Goal: Task Accomplishment & Management: Use online tool/utility

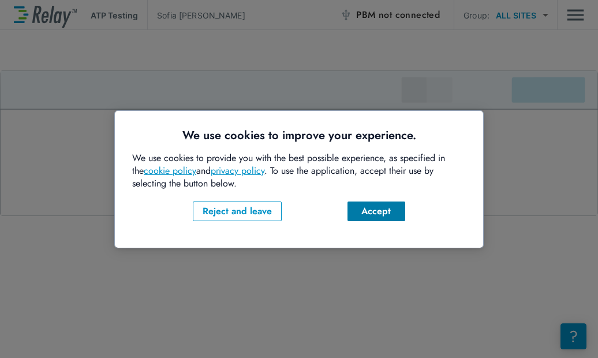
click at [361, 212] on div "Accept" at bounding box center [376, 211] width 39 height 14
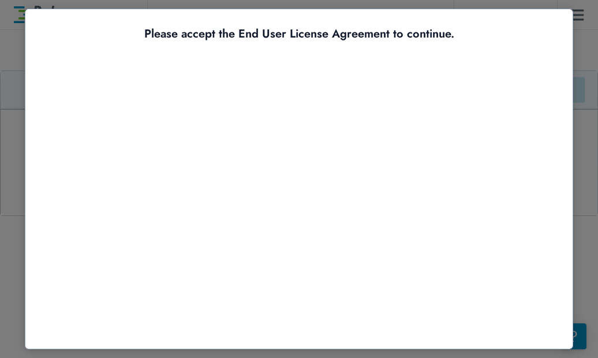
scroll to position [55, 0]
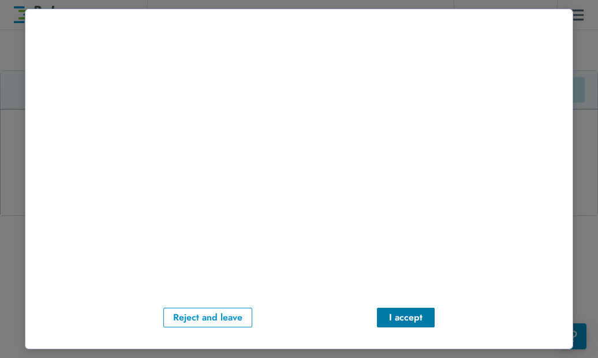
click at [412, 308] on button "I accept" at bounding box center [406, 318] width 58 height 20
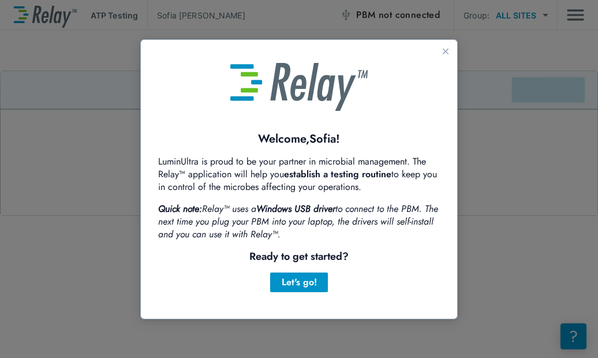
scroll to position [0, 0]
click at [290, 284] on div "Let's go!" at bounding box center [298, 282] width 39 height 14
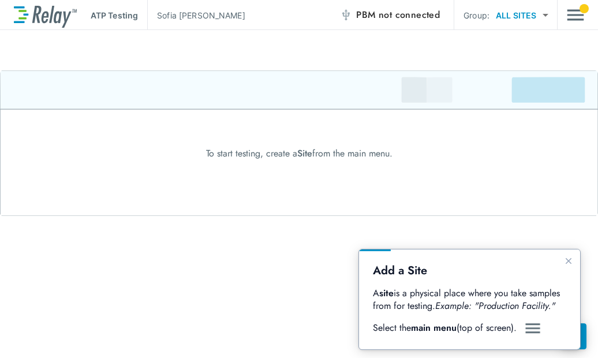
click at [526, 327] on img "Guide" at bounding box center [532, 329] width 17 height 14
click at [572, 261] on icon "Close guide" at bounding box center [568, 260] width 9 height 9
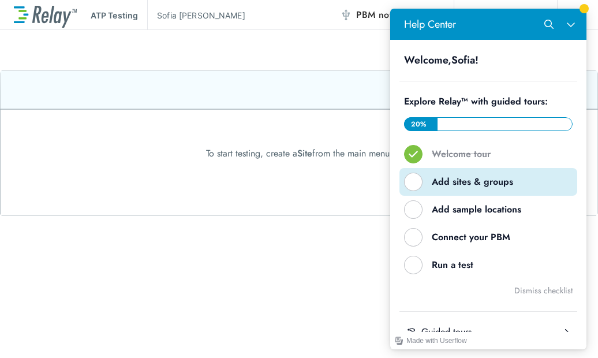
click at [435, 187] on div "Add sites & groups" at bounding box center [493, 182] width 122 height 13
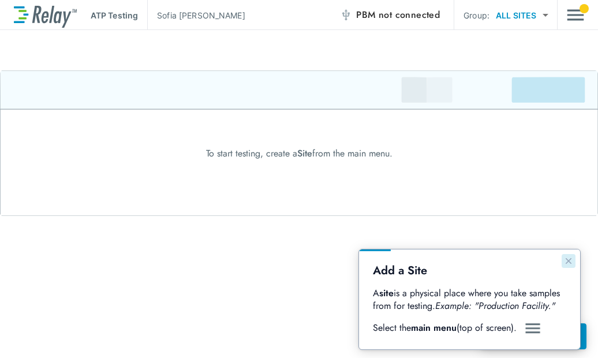
click at [575, 258] on button "Close guide" at bounding box center [569, 261] width 14 height 14
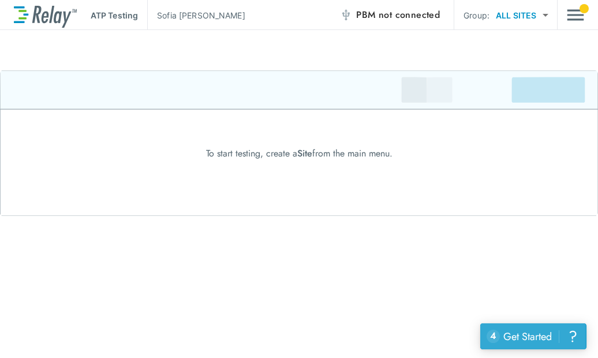
click at [512, 334] on div "Get Started" at bounding box center [528, 336] width 49 height 15
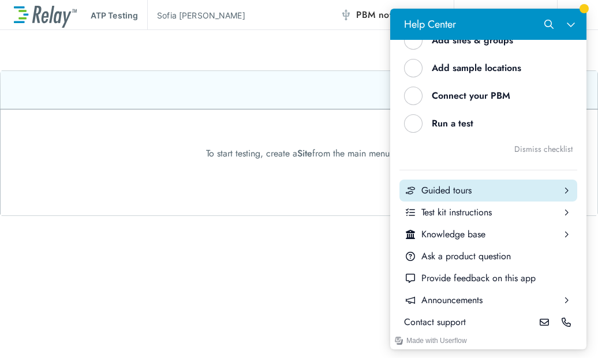
scroll to position [84, 0]
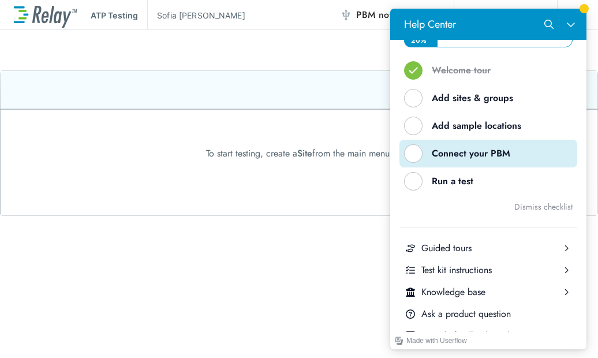
click at [443, 154] on div "Connect your PBM" at bounding box center [493, 153] width 122 height 13
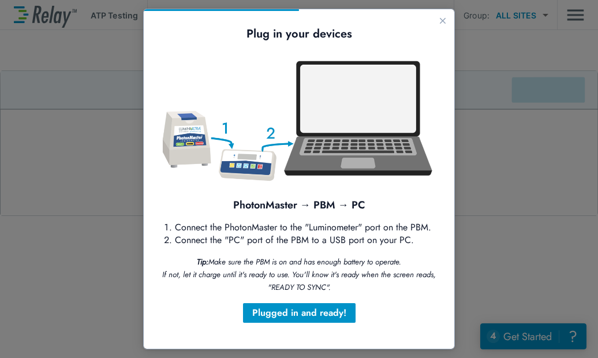
scroll to position [9, 0]
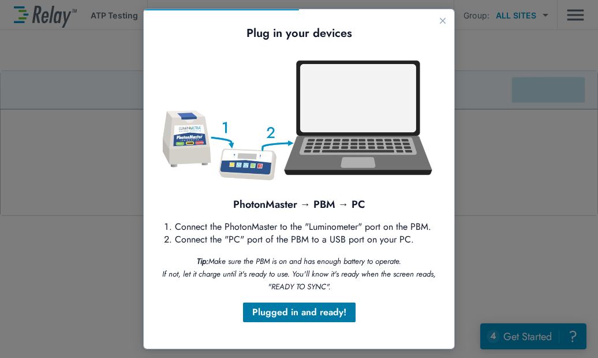
click at [318, 306] on div "Plugged in and ready!" at bounding box center [299, 312] width 94 height 14
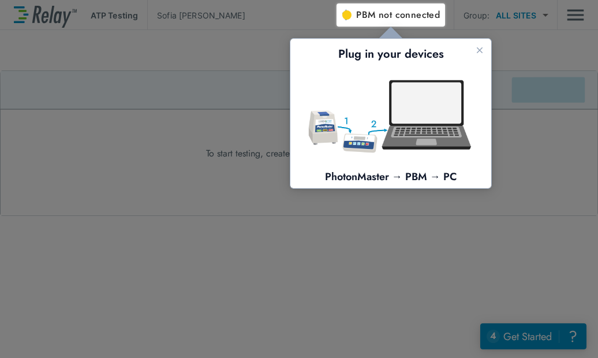
scroll to position [0, 0]
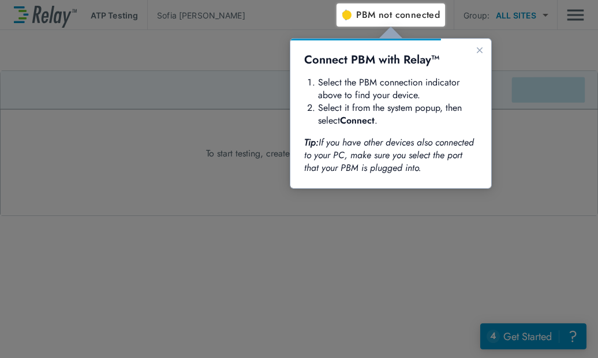
click at [386, 18] on span "not connected" at bounding box center [409, 14] width 61 height 13
click at [349, 18] on img "button" at bounding box center [346, 15] width 12 height 12
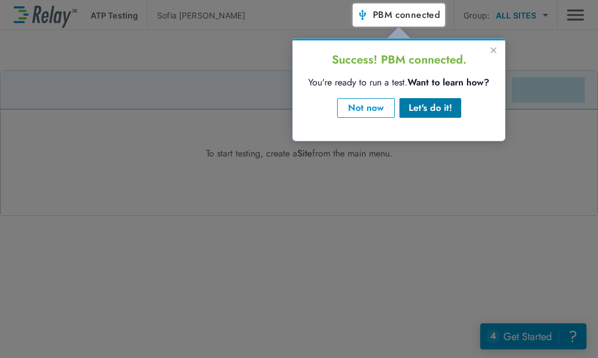
click at [423, 111] on div "Let's do it!" at bounding box center [430, 108] width 43 height 14
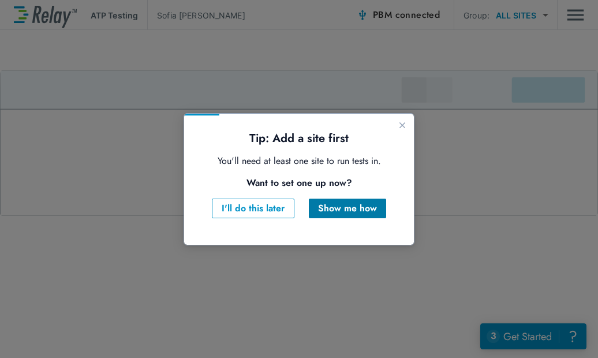
click at [333, 206] on div "Show me how" at bounding box center [347, 209] width 59 height 14
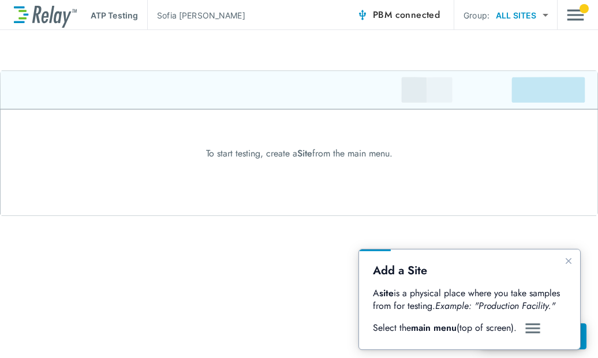
click at [572, 10] on img "Main menu" at bounding box center [575, 15] width 17 height 22
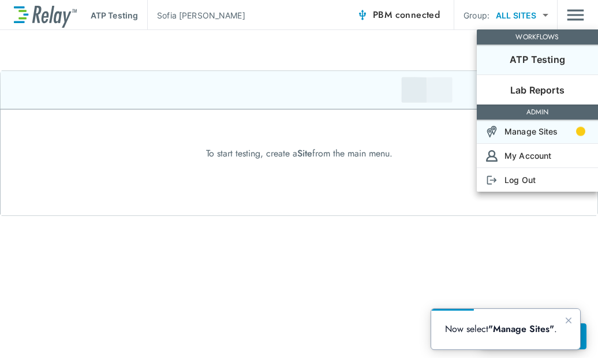
click at [550, 132] on p "Manage Sites" at bounding box center [532, 131] width 54 height 12
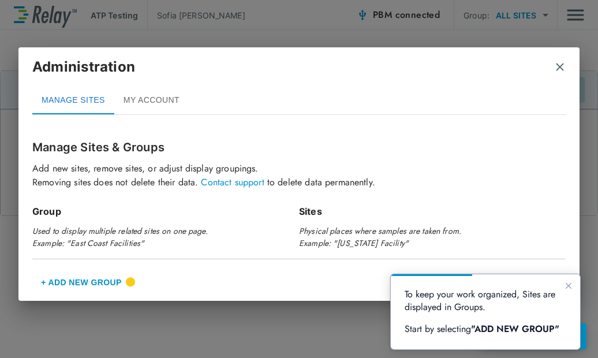
click at [89, 276] on button "+ Add New Group" at bounding box center [81, 283] width 98 height 28
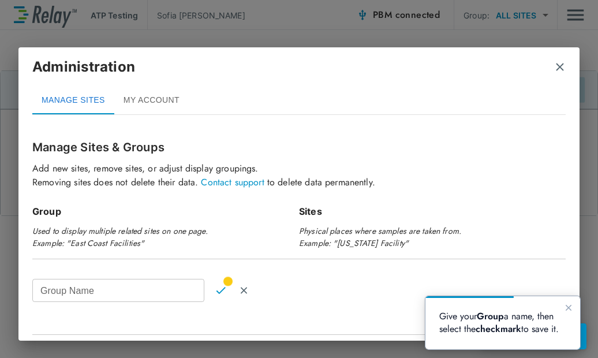
click at [87, 294] on input "Group Name" at bounding box center [118, 290] width 172 height 23
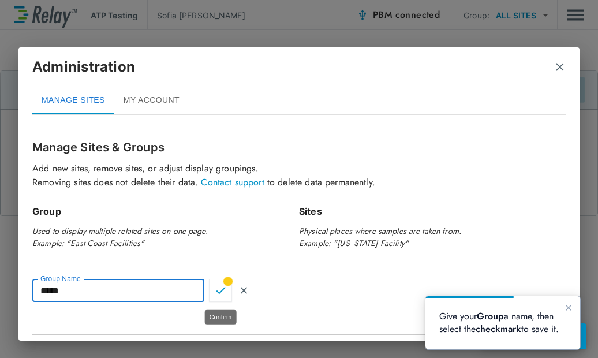
type input "*****"
click at [222, 290] on img "Confirm" at bounding box center [221, 290] width 10 height 10
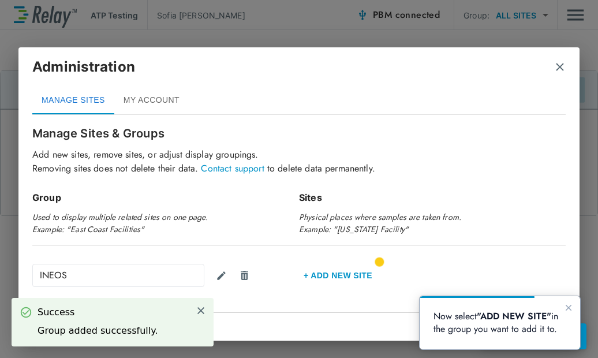
scroll to position [27, 0]
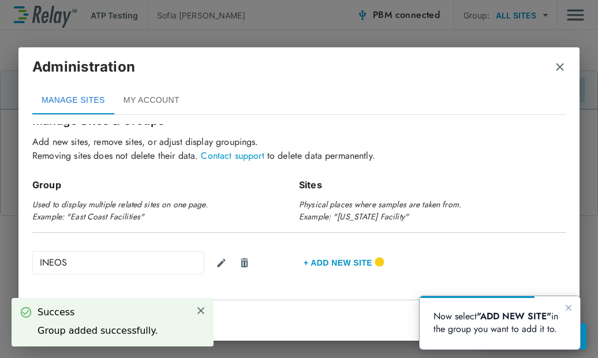
click at [576, 306] on div "Now select "ADD NEW SITE" in the group you want to add it to." at bounding box center [500, 322] width 161 height 53
click at [569, 307] on icon "Close guide" at bounding box center [569, 308] width 6 height 6
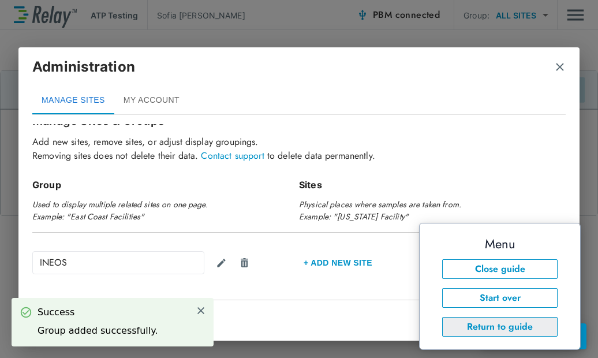
click at [510, 328] on button "Return to guide" at bounding box center [499, 327] width 115 height 20
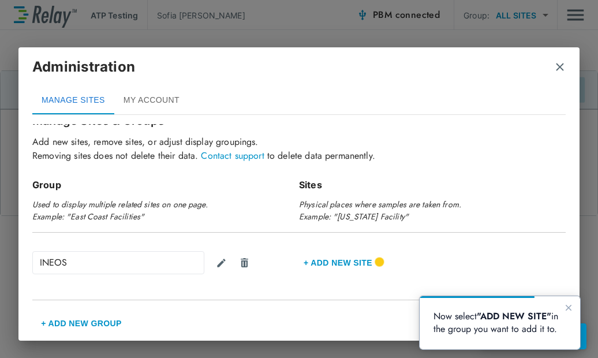
click at [109, 271] on div "INEOS" at bounding box center [118, 262] width 172 height 23
click at [212, 262] on button "Edit group" at bounding box center [220, 262] width 23 height 23
click at [119, 264] on input "*****" at bounding box center [118, 262] width 172 height 23
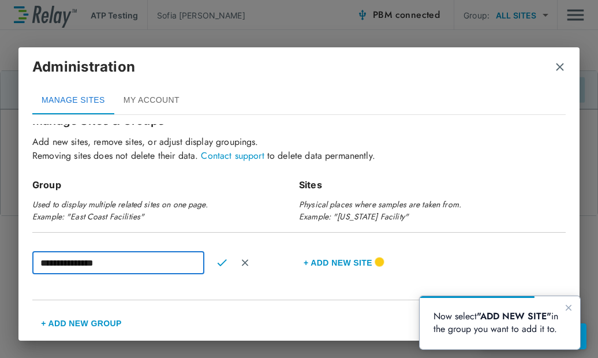
type input "**********"
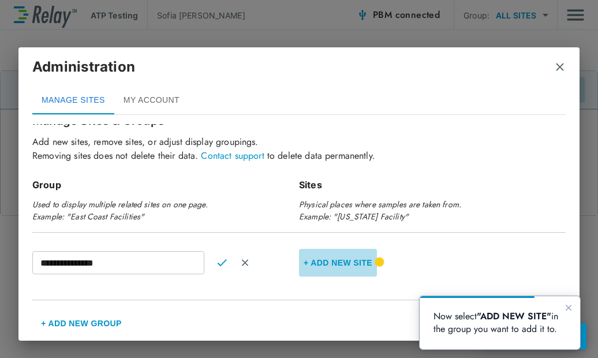
click at [300, 263] on button "+ Add new Site" at bounding box center [338, 263] width 78 height 28
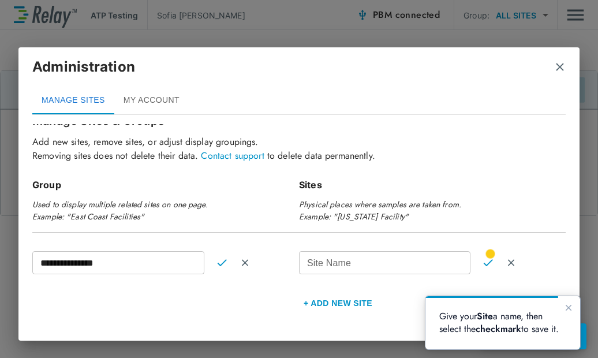
click at [300, 263] on input "Site Name" at bounding box center [384, 262] width 171 height 23
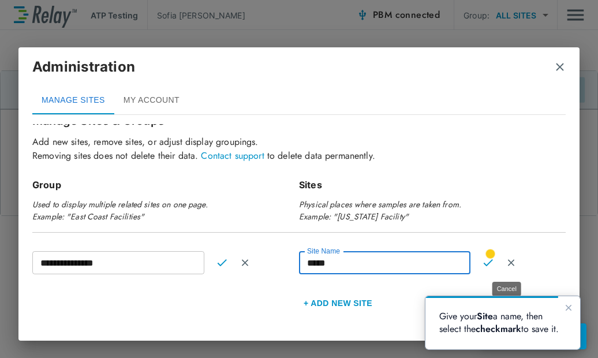
type input "*****"
click at [556, 253] on div "Site Name ***** Site Name + Add new Site" at bounding box center [432, 284] width 267 height 66
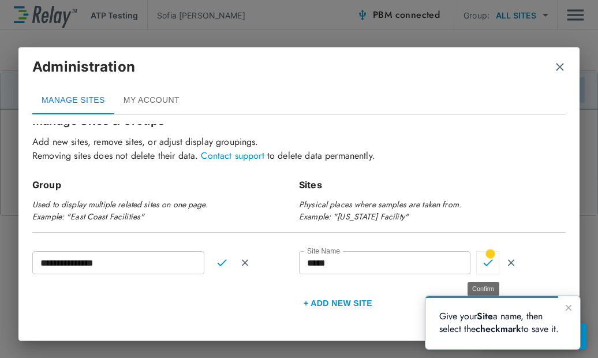
click at [491, 261] on button "Confirm" at bounding box center [487, 262] width 23 height 23
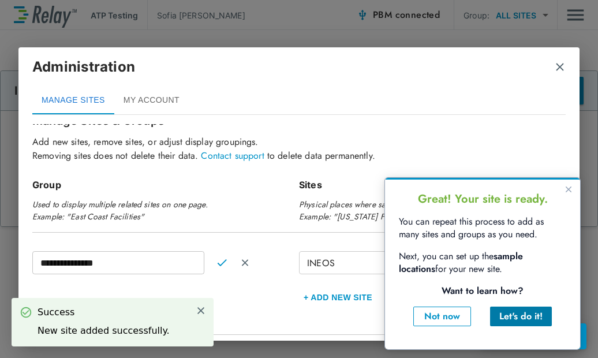
click at [523, 312] on div "Let's do it!" at bounding box center [520, 317] width 43 height 14
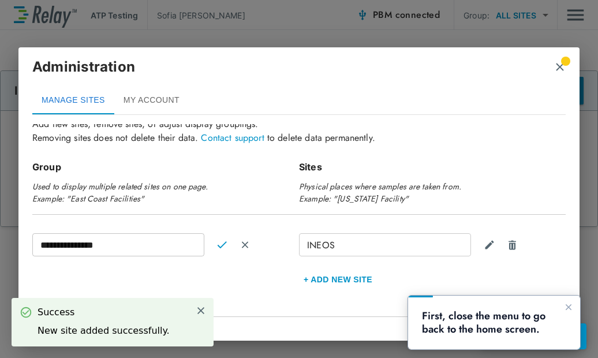
scroll to position [61, 0]
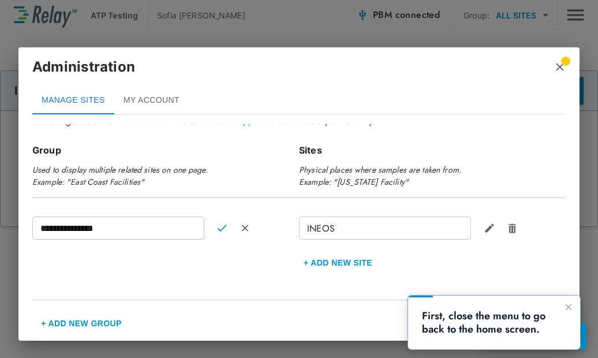
click at [560, 64] on img "close" at bounding box center [560, 67] width 12 height 12
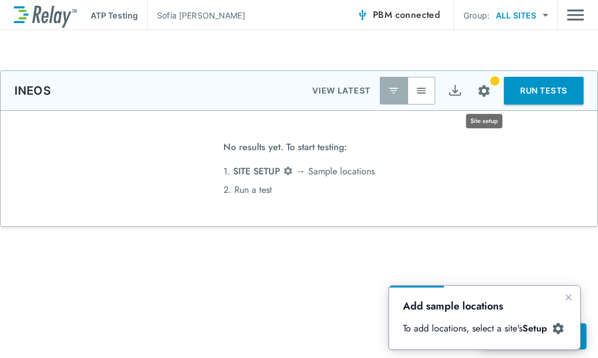
click at [485, 90] on img "Site setup" at bounding box center [484, 91] width 14 height 14
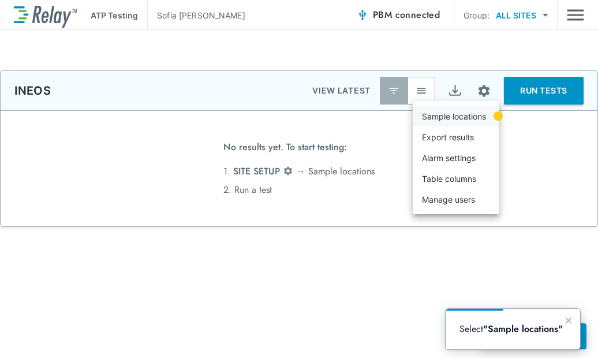
click at [463, 113] on p "Sample locations" at bounding box center [454, 116] width 64 height 12
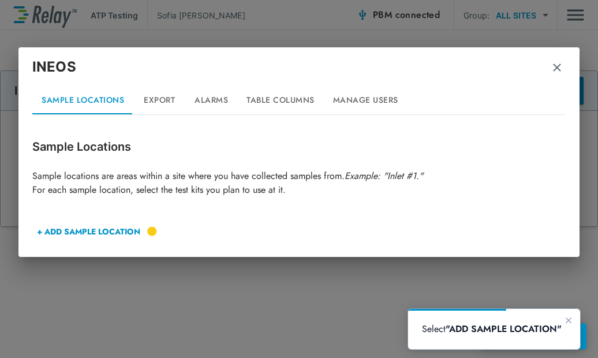
click at [125, 230] on button "+ ADD SAMPLE LOCATION" at bounding box center [88, 232] width 113 height 28
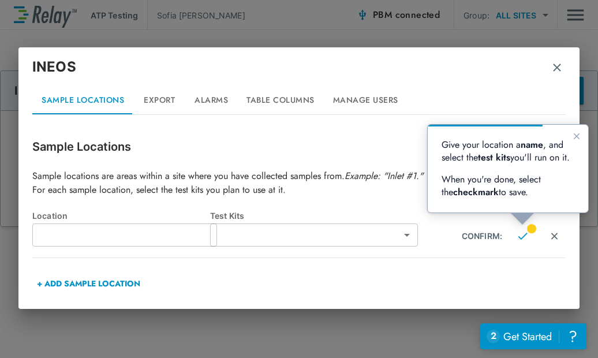
click at [132, 240] on input "text" at bounding box center [124, 234] width 185 height 23
click at [267, 237] on body "**********" at bounding box center [299, 179] width 598 height 358
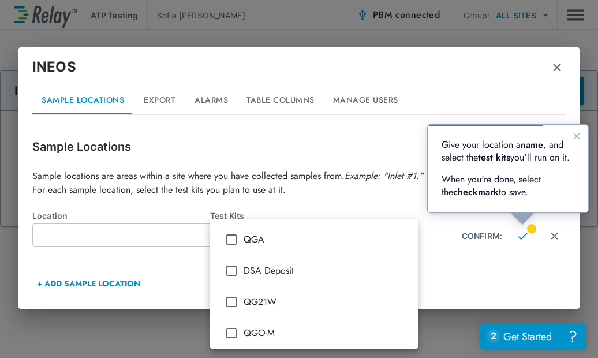
click at [521, 234] on div at bounding box center [299, 179] width 598 height 358
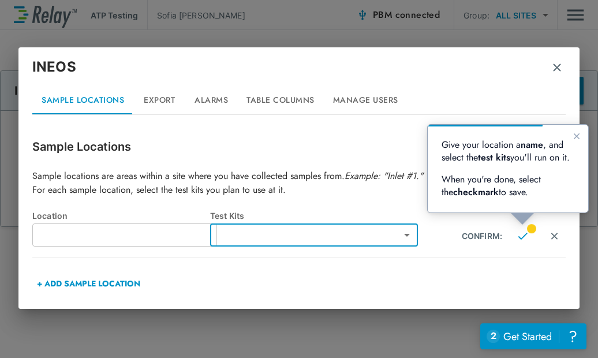
click at [274, 228] on body "**********" at bounding box center [299, 179] width 598 height 358
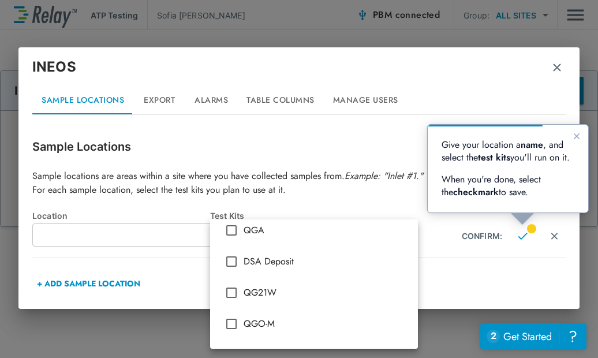
scroll to position [0, 0]
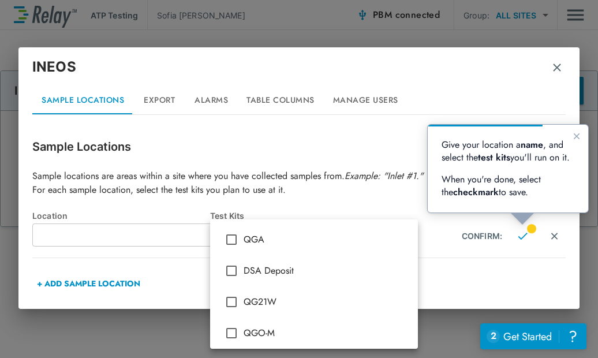
click at [282, 198] on div at bounding box center [299, 179] width 598 height 358
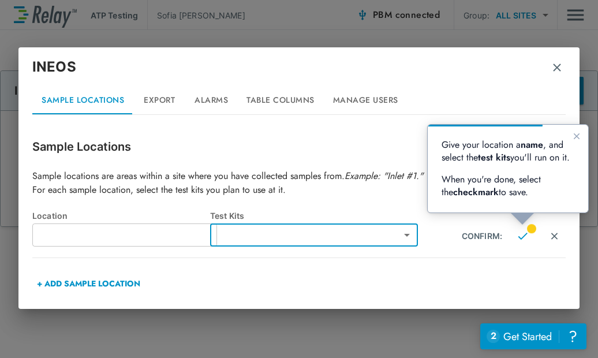
click at [146, 233] on input "text" at bounding box center [124, 234] width 185 height 23
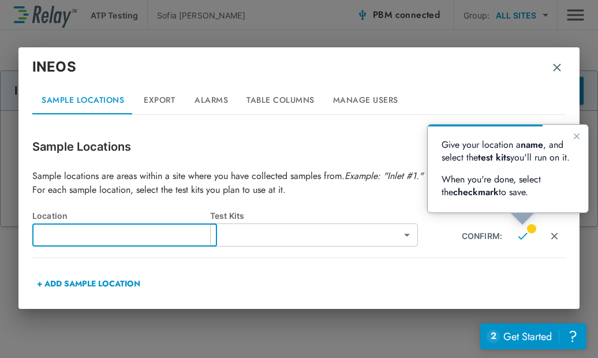
click at [191, 236] on input "text" at bounding box center [124, 234] width 185 height 23
type input "**"
click at [351, 231] on body "**********" at bounding box center [299, 179] width 598 height 358
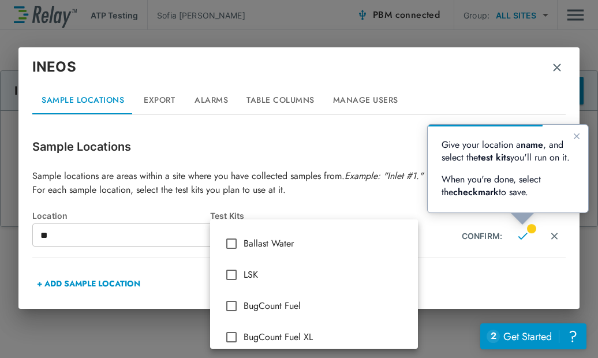
scroll to position [379, 0]
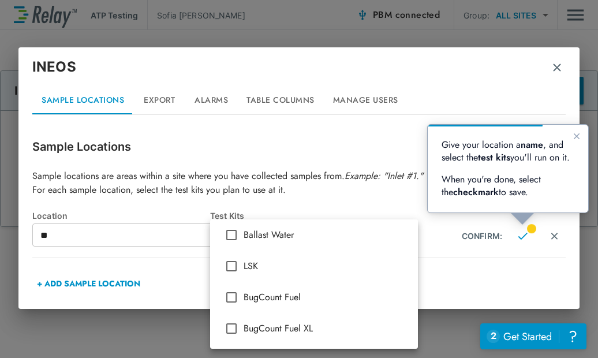
click at [345, 191] on div at bounding box center [299, 179] width 598 height 358
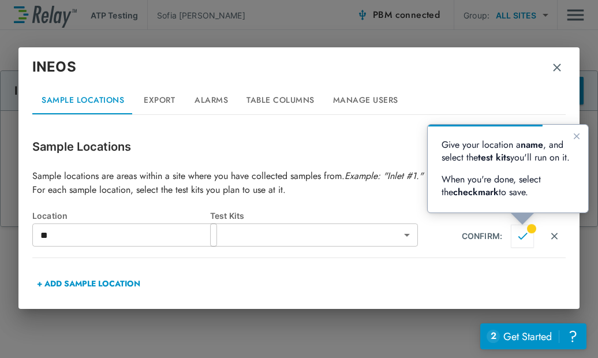
click at [524, 243] on button "Confirm" at bounding box center [522, 236] width 23 height 23
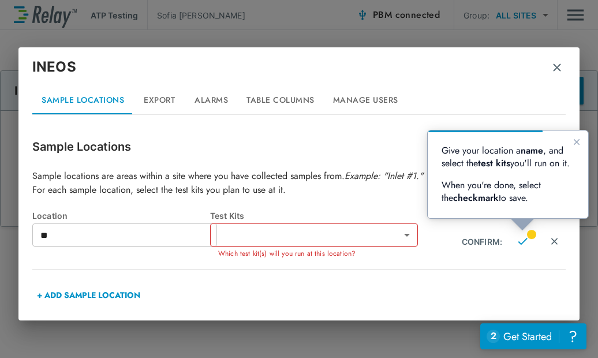
click at [299, 234] on body "**********" at bounding box center [299, 179] width 598 height 358
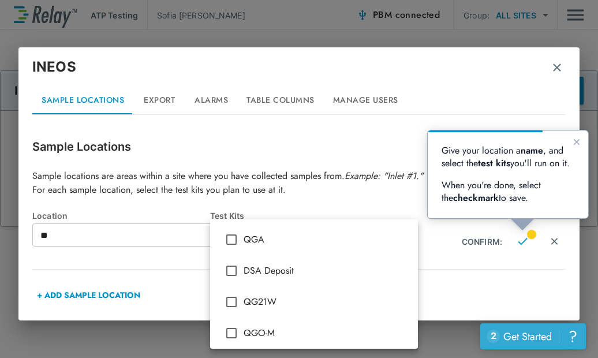
click at [579, 335] on div "?" at bounding box center [572, 336] width 13 height 13
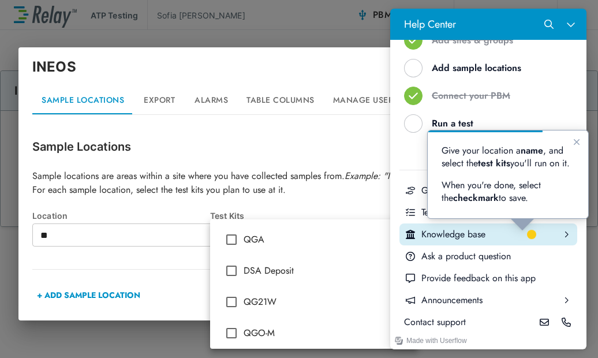
click at [457, 233] on div "Knowledge base" at bounding box center [489, 234] width 134 height 13
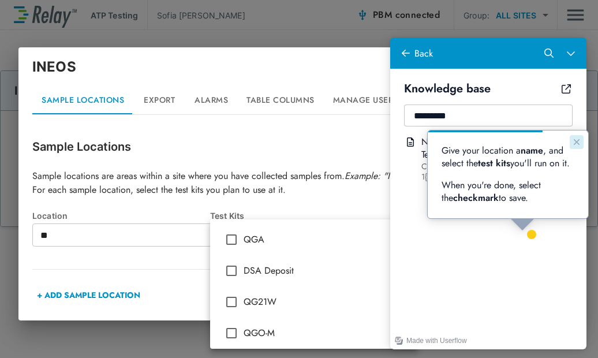
type input "*********"
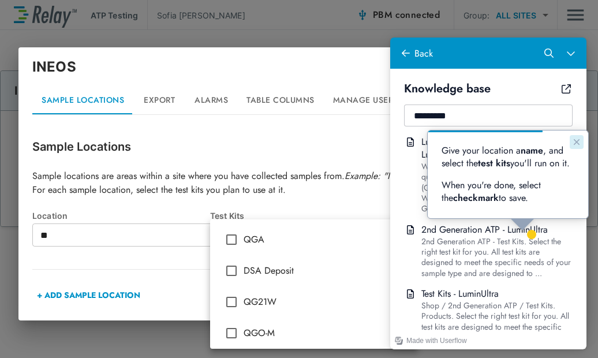
click at [573, 141] on icon "Close guide" at bounding box center [576, 141] width 9 height 9
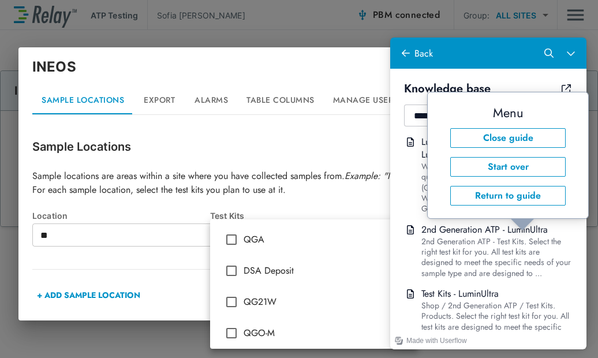
click at [522, 81] on div "Knowledge base" at bounding box center [478, 89] width 156 height 22
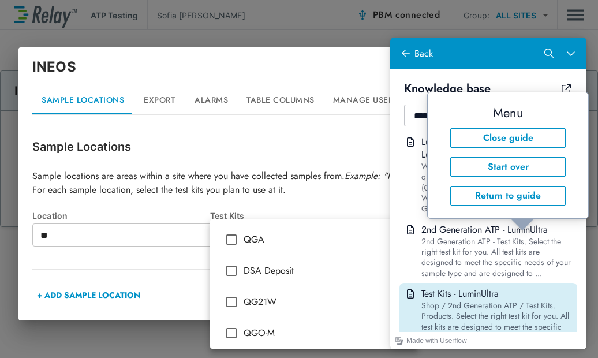
click at [449, 315] on div "Shop / 2nd Generation ATP / Test Kits. Products. Select the right test kit for …" at bounding box center [497, 321] width 151 height 42
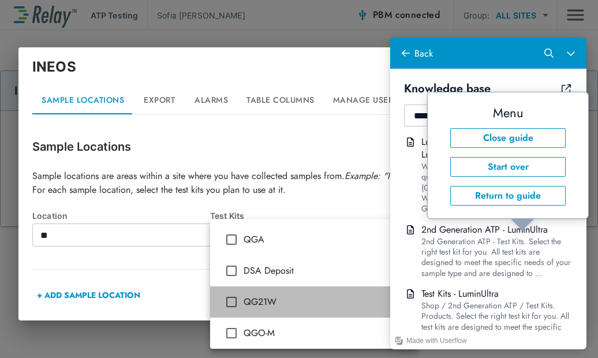
click at [248, 303] on span "QG21W" at bounding box center [326, 302] width 165 height 14
type input "*****"
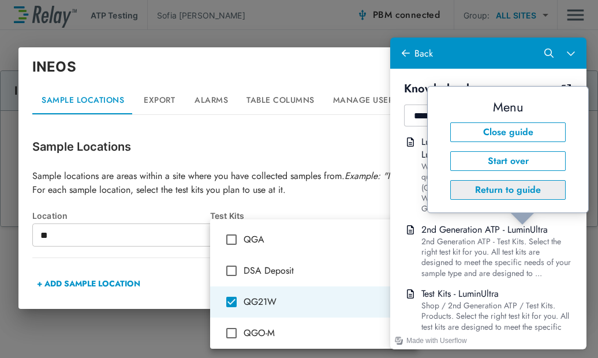
click at [534, 185] on button "Return to guide" at bounding box center [507, 190] width 115 height 20
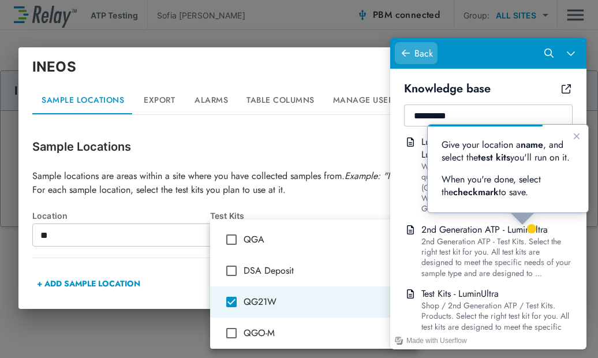
click at [419, 50] on div "Back" at bounding box center [424, 53] width 18 height 13
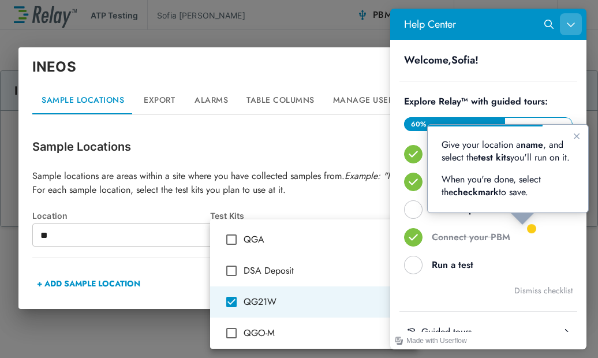
click at [574, 23] on icon "Close Help Center" at bounding box center [570, 24] width 9 height 9
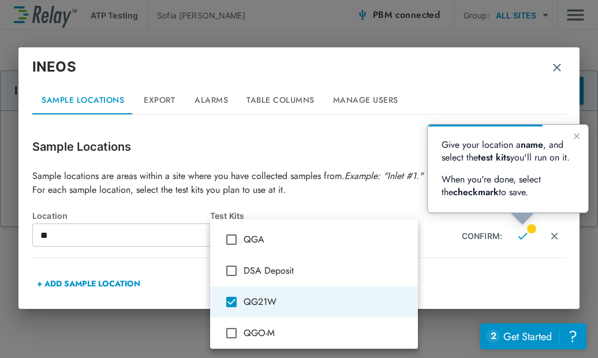
click at [381, 187] on div at bounding box center [299, 179] width 598 height 358
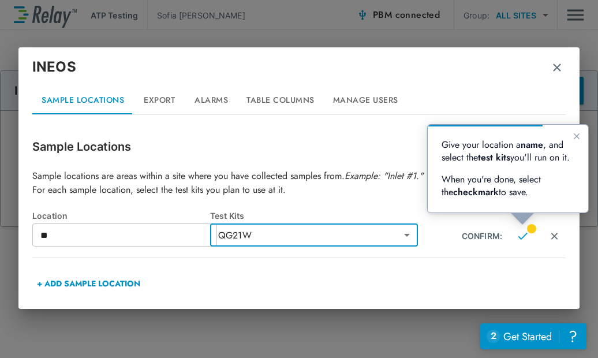
click at [386, 202] on div at bounding box center [299, 201] width 534 height 9
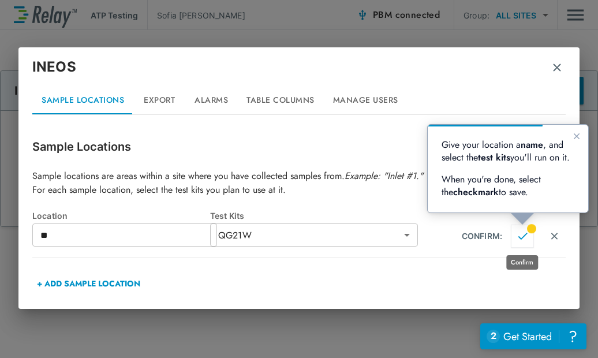
click at [519, 235] on img "Confirm" at bounding box center [523, 236] width 10 height 10
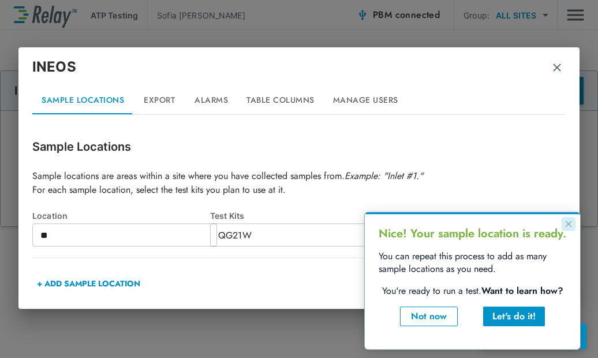
type input "**"
type input "*****"
click at [437, 316] on div "Not now" at bounding box center [429, 317] width 38 height 14
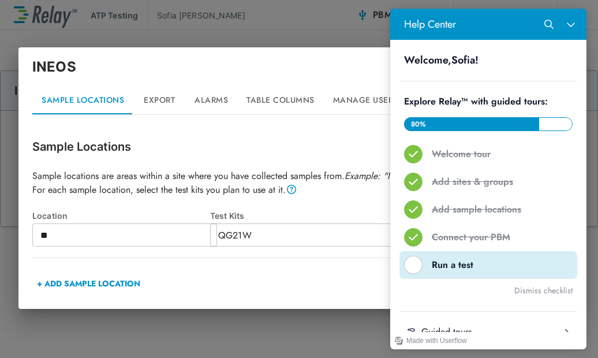
click at [466, 263] on div "Run a test" at bounding box center [493, 265] width 122 height 13
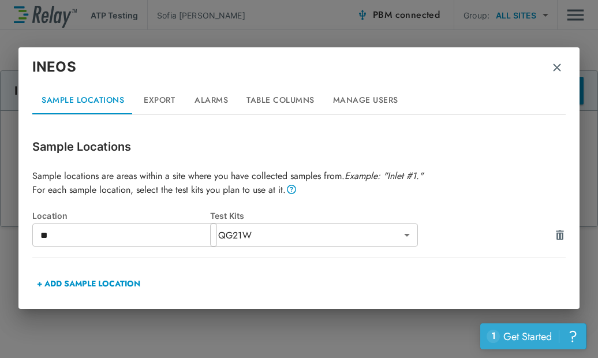
click at [516, 337] on div "Get Started" at bounding box center [528, 336] width 49 height 15
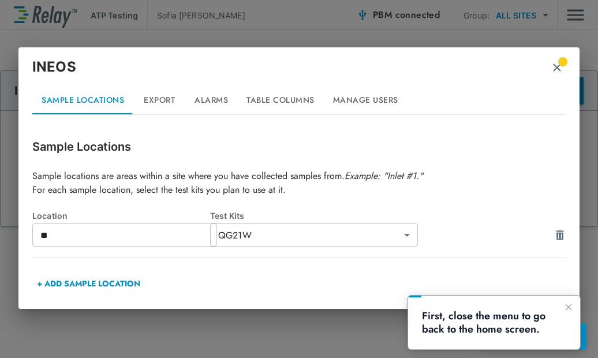
drag, startPoint x: 558, startPoint y: 63, endPoint x: 486, endPoint y: 117, distance: 89.9
click at [558, 63] on img "button" at bounding box center [557, 68] width 12 height 12
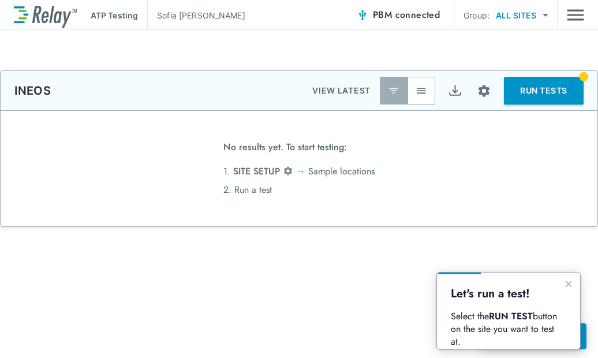
click at [555, 86] on button "RUN TESTS" at bounding box center [544, 91] width 80 height 28
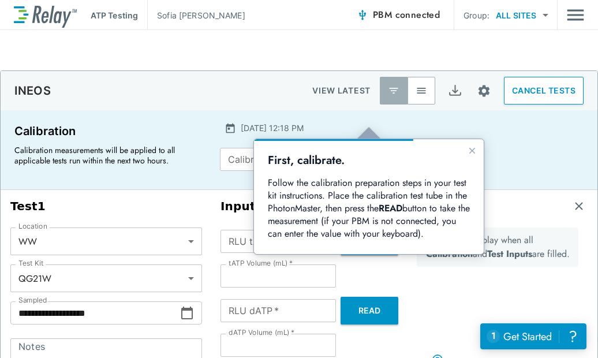
scroll to position [58, 0]
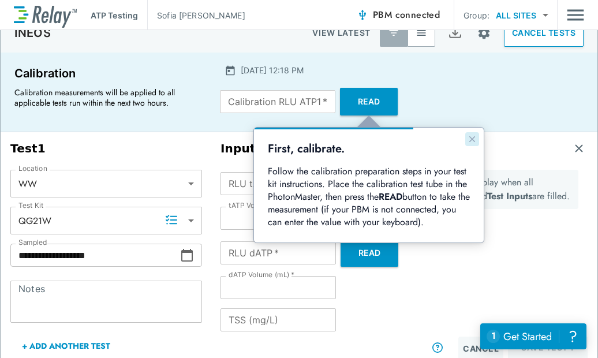
click at [470, 139] on icon "Close guide" at bounding box center [472, 139] width 9 height 9
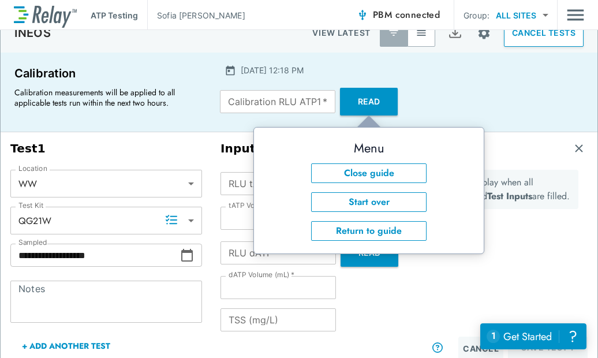
click at [166, 154] on h3 "Test 1" at bounding box center [106, 148] width 192 height 14
click at [372, 106] on button "Read" at bounding box center [369, 102] width 58 height 28
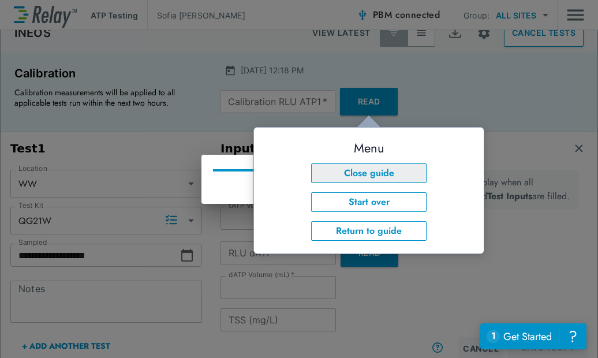
click at [389, 177] on button "Close guide" at bounding box center [368, 173] width 115 height 20
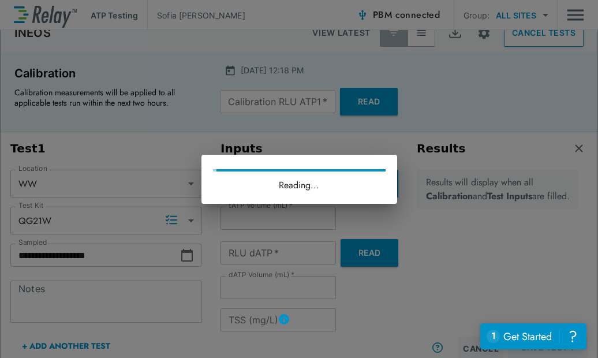
type input "*"
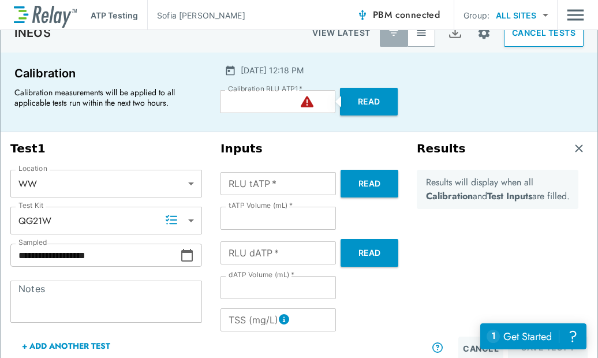
click at [244, 107] on input "*" at bounding box center [277, 101] width 115 height 23
click at [234, 137] on div "Inputs RLU tATP   * RLU tATP   * Read tATP Volume (mL)   * * tATP Volume (mL)  …" at bounding box center [309, 251] width 196 height 228
